Goal: Task Accomplishment & Management: Use online tool/utility

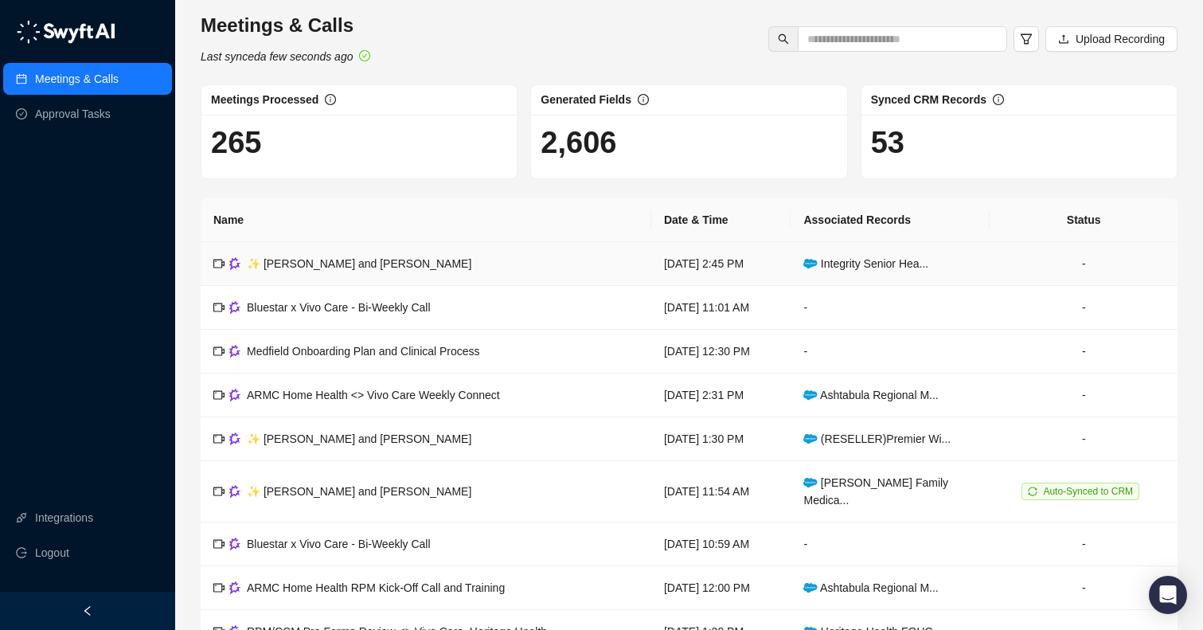
click at [432, 260] on td "✨ [PERSON_NAME] and [PERSON_NAME]" at bounding box center [426, 264] width 451 height 44
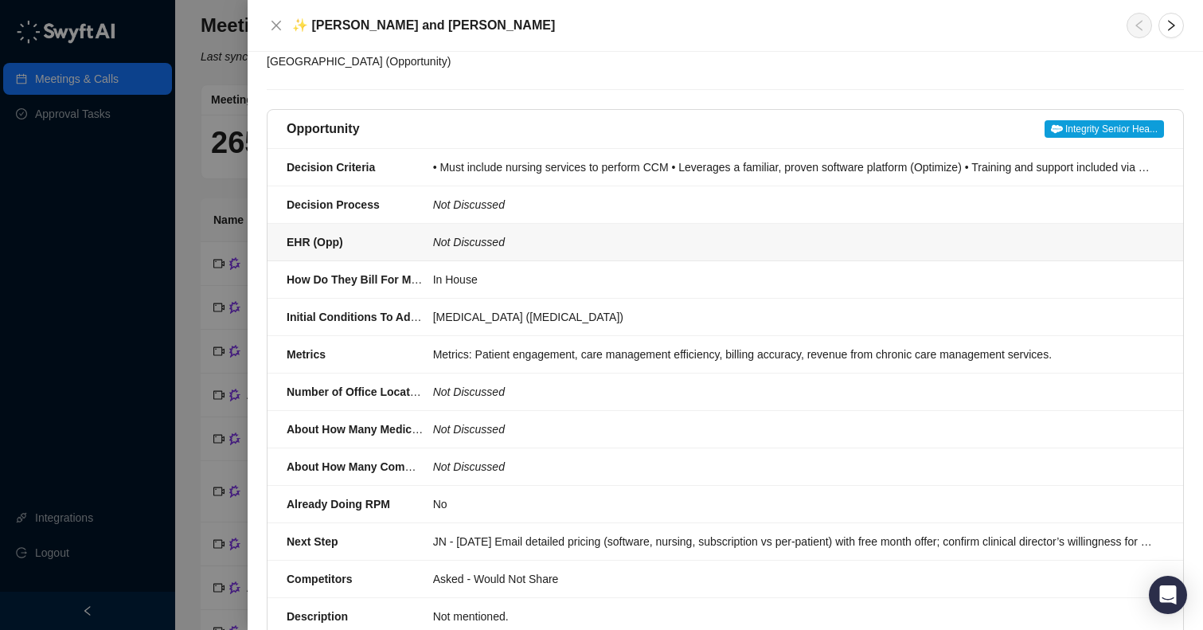
scroll to position [395, 0]
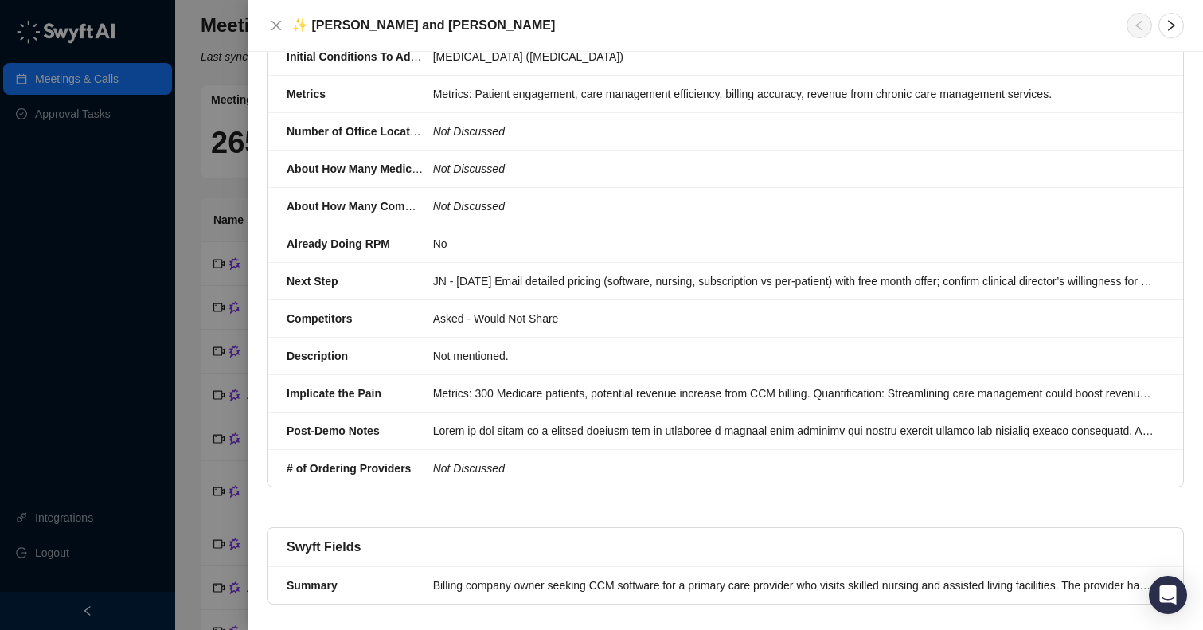
click at [165, 256] on div at bounding box center [601, 315] width 1203 height 630
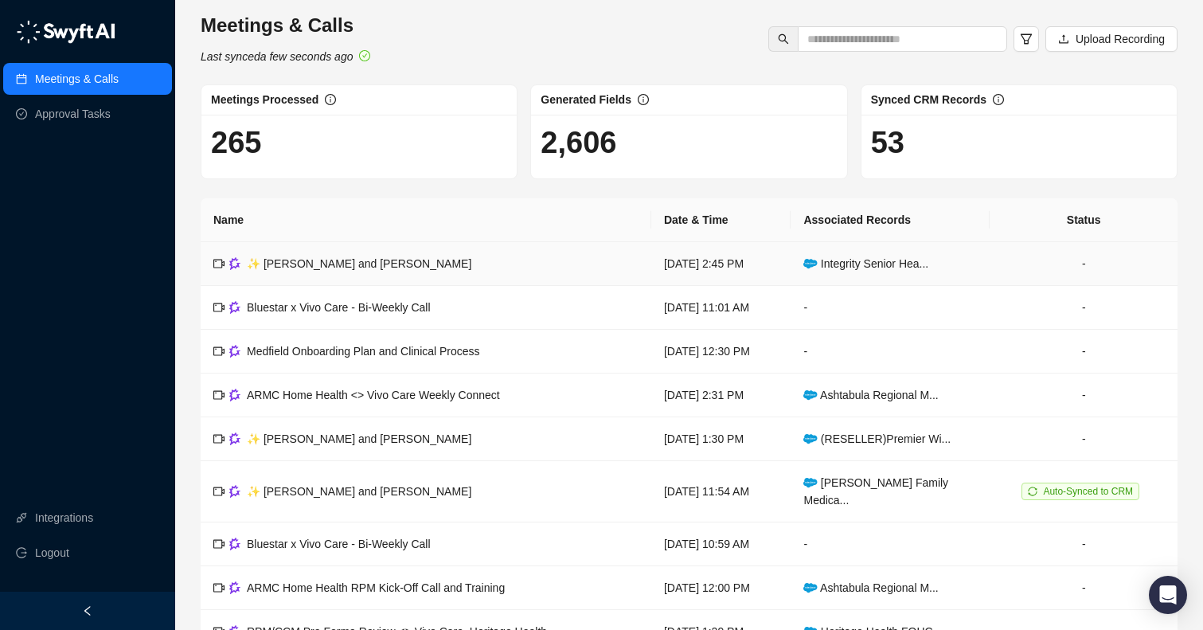
click at [291, 267] on span "✨ [PERSON_NAME] and [PERSON_NAME]" at bounding box center [359, 263] width 225 height 13
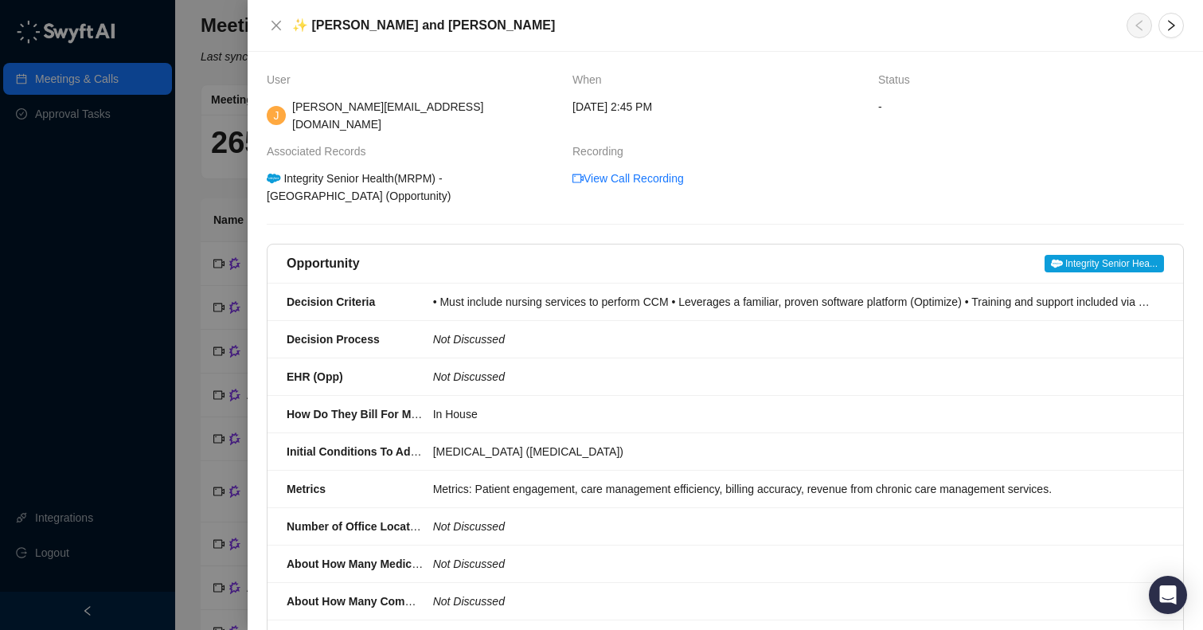
click at [213, 270] on div at bounding box center [601, 315] width 1203 height 630
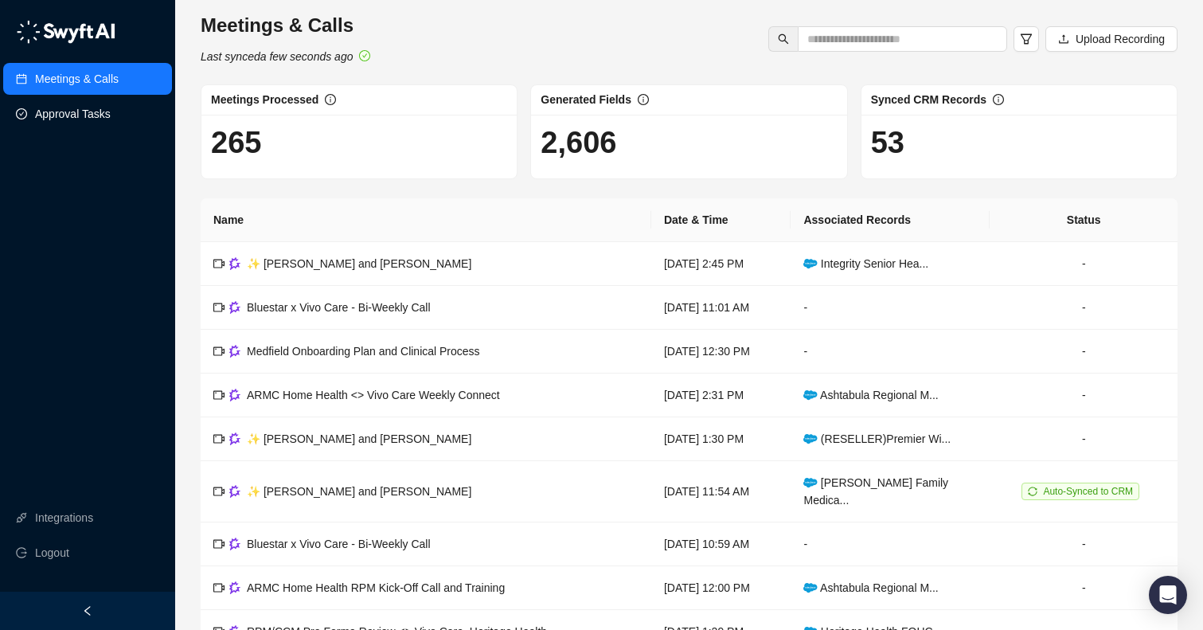
click at [111, 105] on link "Approval Tasks" at bounding box center [73, 114] width 76 height 32
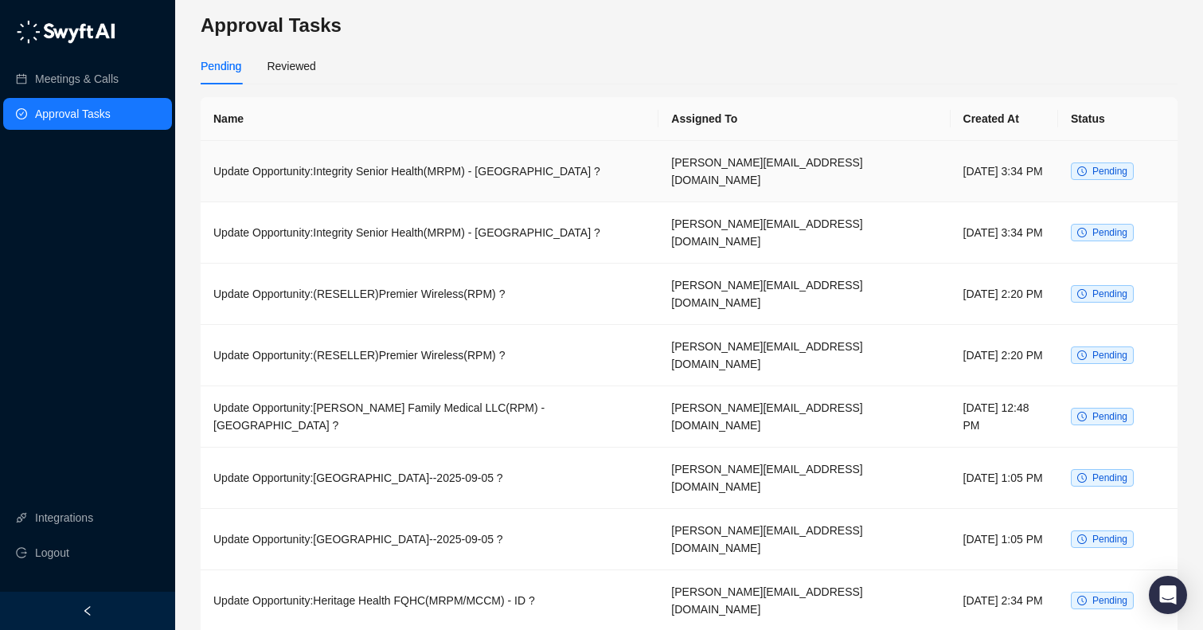
click at [457, 158] on td "Update Opportunity:Integrity Senior Health(MRPM) - [GEOGRAPHIC_DATA] ?" at bounding box center [430, 171] width 458 height 61
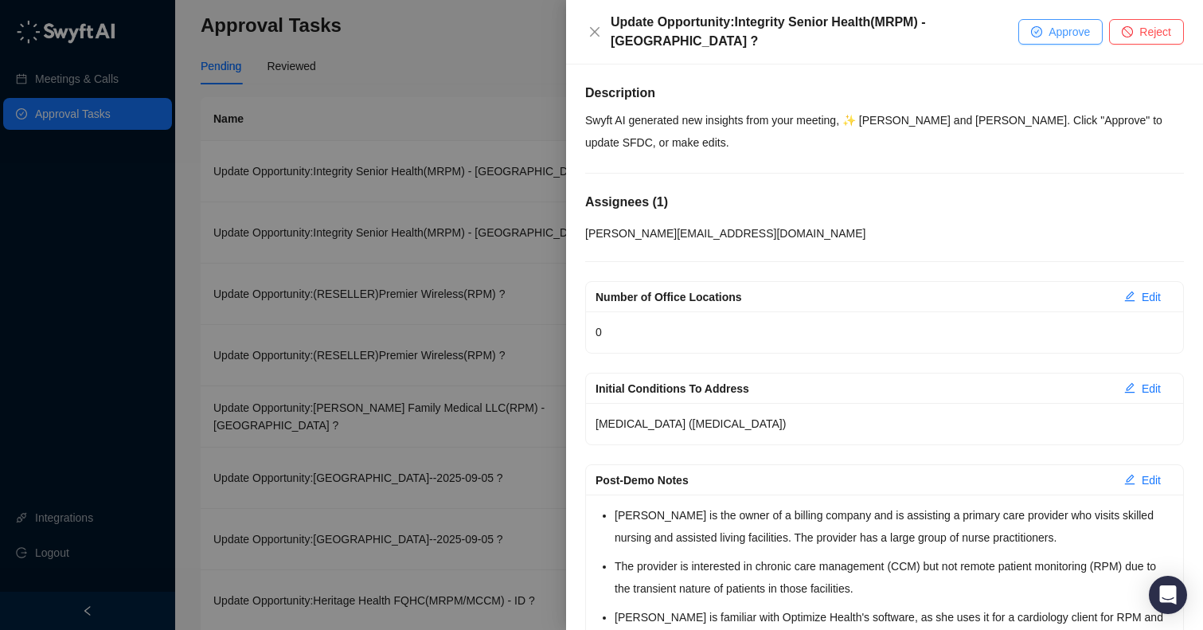
click at [1056, 29] on span "Approve" at bounding box center [1069, 32] width 41 height 18
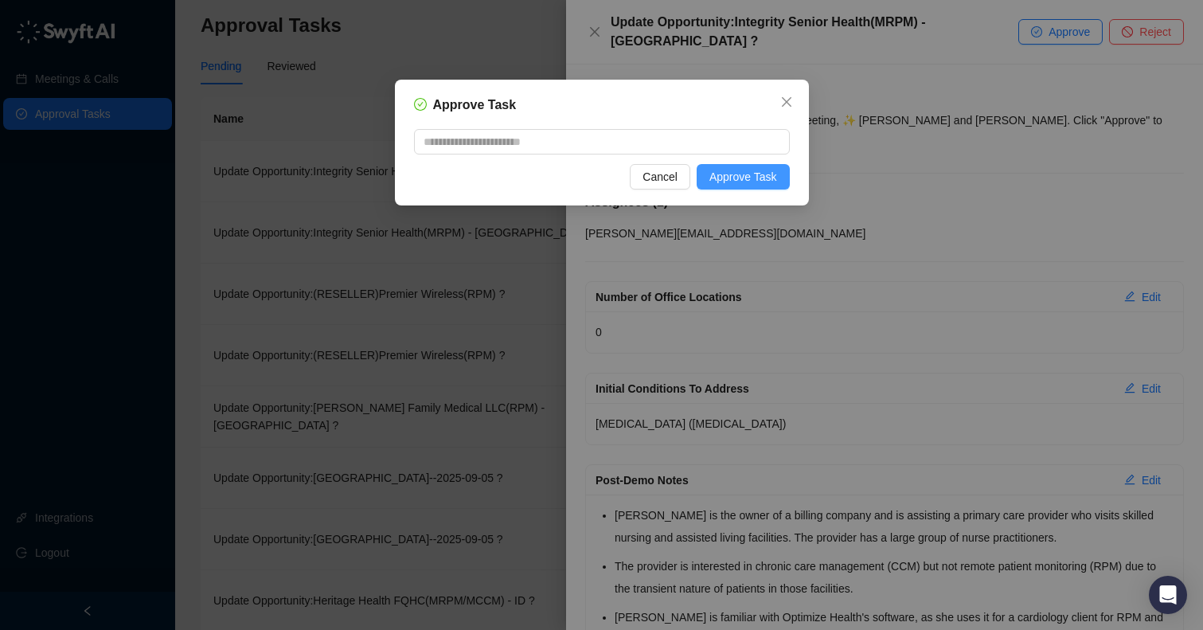
click at [744, 176] on span "Approve Task" at bounding box center [743, 177] width 68 height 18
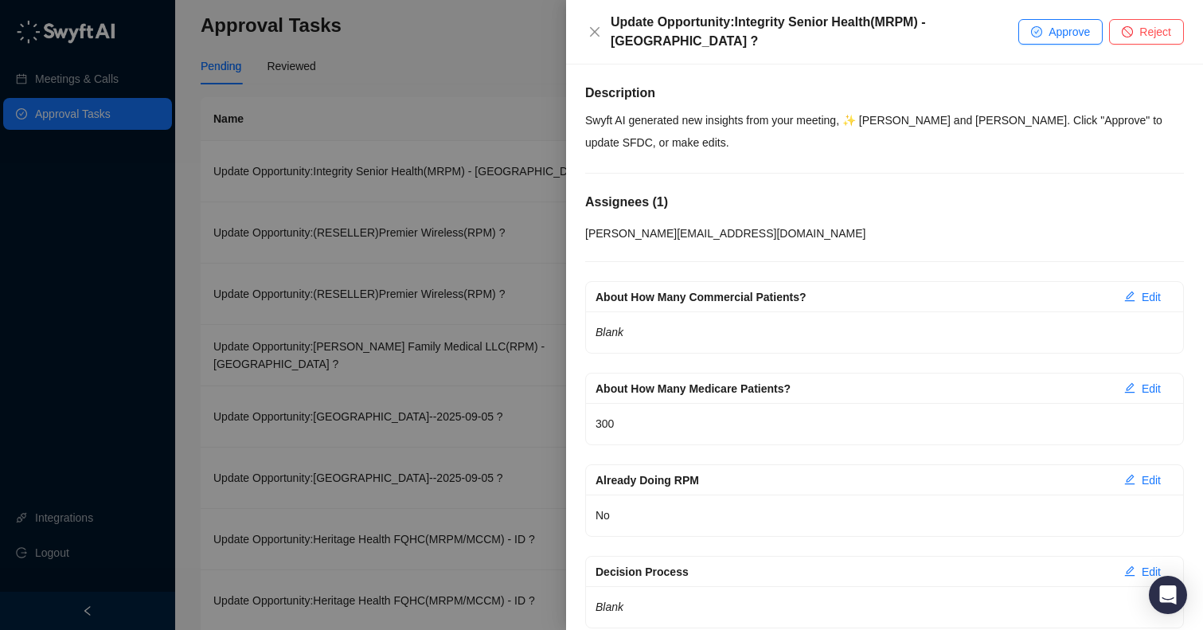
click at [524, 42] on div at bounding box center [601, 315] width 1203 height 630
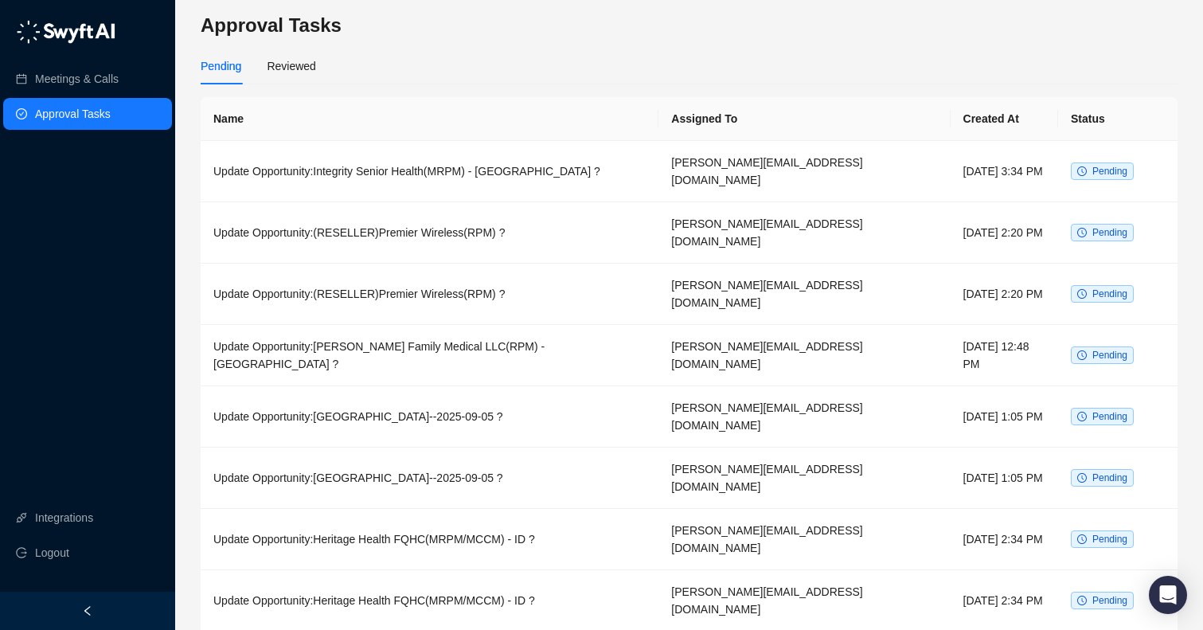
click at [694, 46] on main "Approval Tasks Pending Reviewed Name Assigned To Created At Status Update Oppor…" at bounding box center [689, 409] width 977 height 792
